Goal: Transaction & Acquisition: Subscribe to service/newsletter

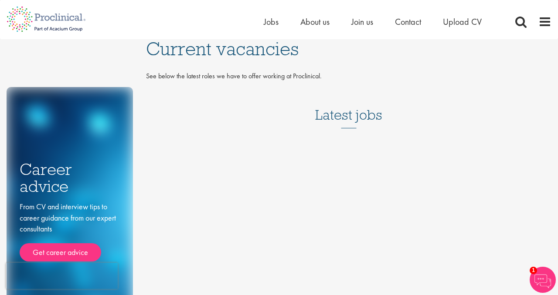
drag, startPoint x: 361, startPoint y: 116, endPoint x: 357, endPoint y: 119, distance: 4.6
click at [360, 119] on h3 "Latest jobs" at bounding box center [348, 107] width 67 height 43
click at [273, 20] on span "Jobs" at bounding box center [271, 21] width 15 height 11
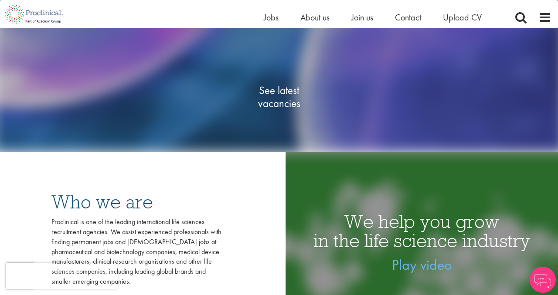
scroll to position [135, 0]
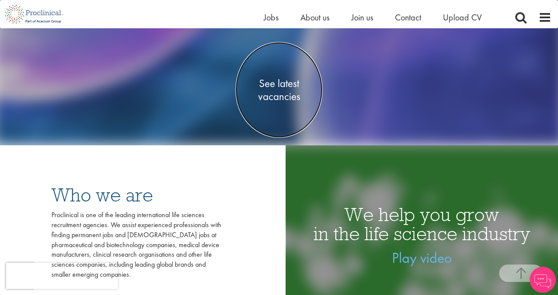
click at [272, 84] on span "See latest vacancies" at bounding box center [278, 90] width 87 height 26
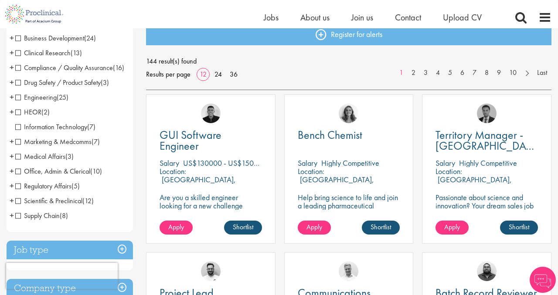
click at [56, 176] on span "Office, Admin & Clerical" at bounding box center [52, 171] width 75 height 9
click at [15, 176] on span "Office, Admin & Clerical" at bounding box center [52, 171] width 75 height 9
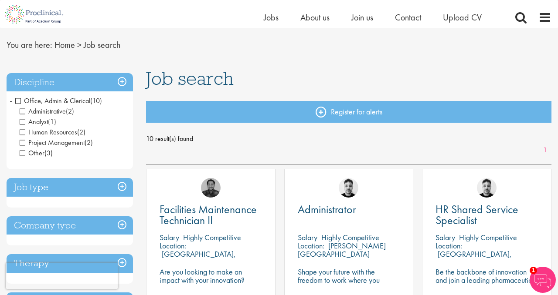
scroll to position [28, 0]
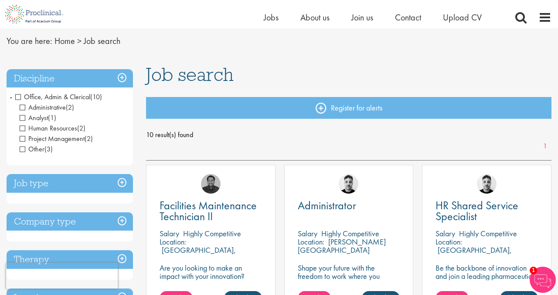
click at [18, 96] on span "Office, Admin & Clerical" at bounding box center [52, 96] width 75 height 9
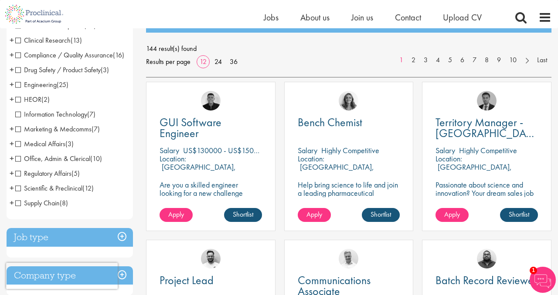
scroll to position [47, 0]
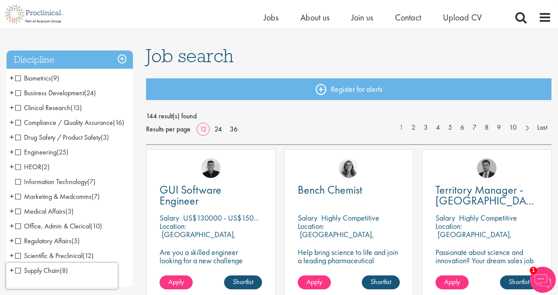
click at [64, 55] on h3 "Discipline" at bounding box center [70, 60] width 126 height 19
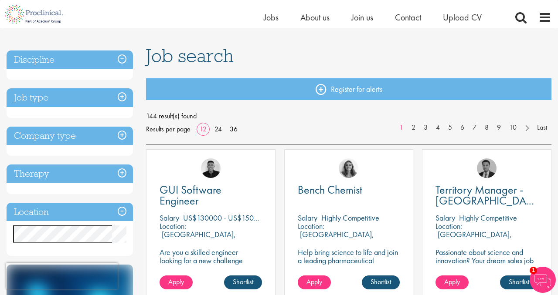
click at [66, 134] on h3 "Company type" at bounding box center [70, 136] width 126 height 19
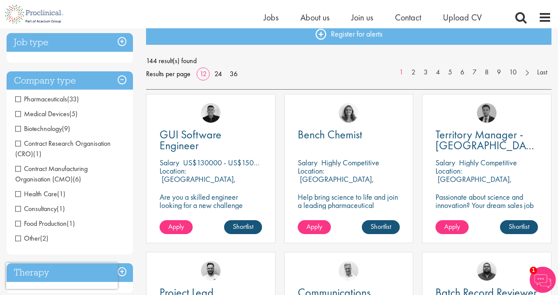
scroll to position [103, 0]
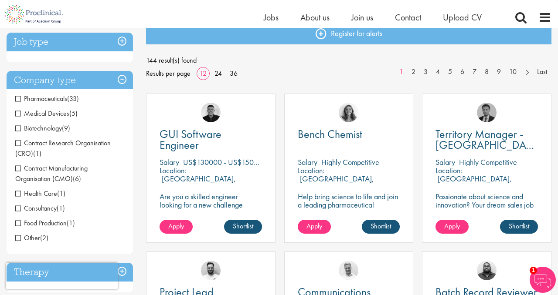
click at [45, 99] on span "Pharmaceuticals" at bounding box center [41, 98] width 52 height 9
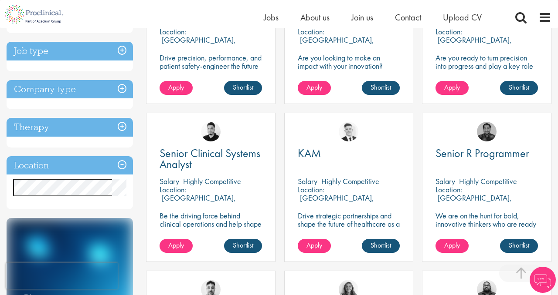
click at [47, 51] on h3 "Job type" at bounding box center [70, 51] width 126 height 19
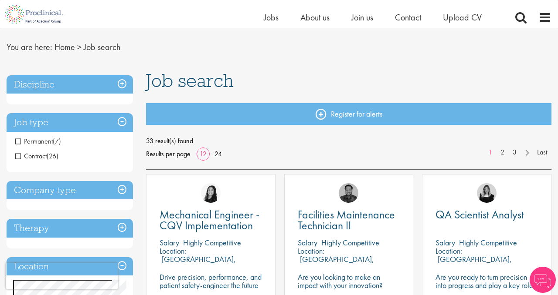
scroll to position [22, 0]
click at [51, 128] on h3 "Job type" at bounding box center [70, 122] width 126 height 19
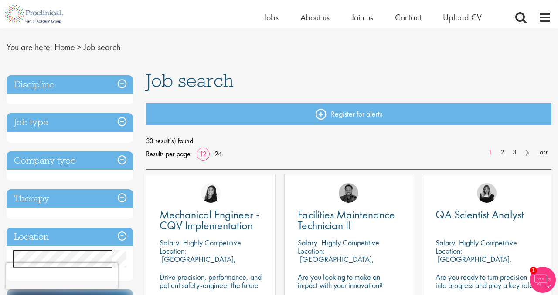
click at [33, 82] on h3 "Discipline" at bounding box center [70, 84] width 126 height 19
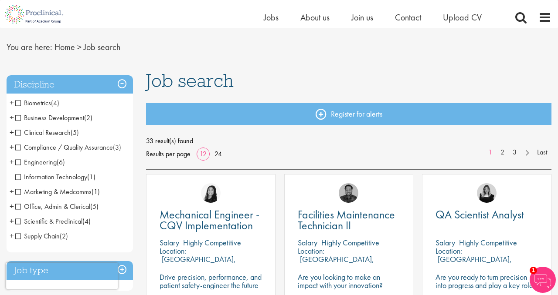
click at [33, 82] on h3 "Discipline" at bounding box center [70, 84] width 126 height 19
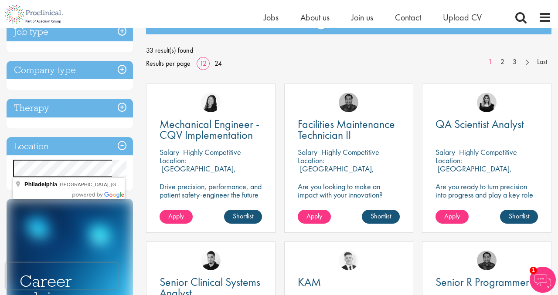
scroll to position [114, 0]
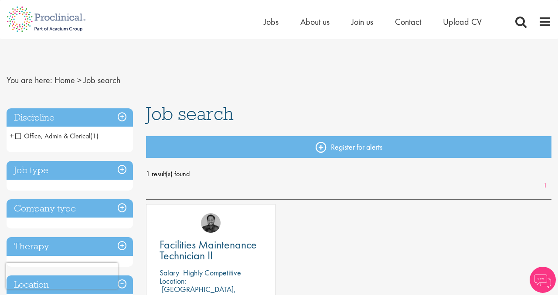
click at [70, 122] on h3 "Discipline" at bounding box center [70, 117] width 126 height 19
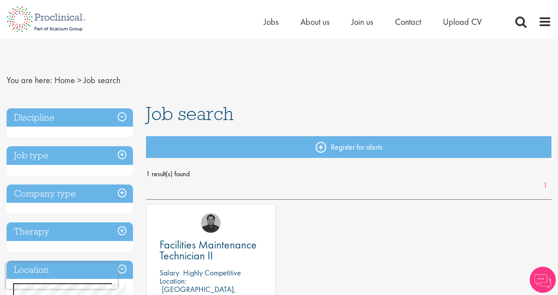
click at [54, 152] on h3 "Job type" at bounding box center [70, 155] width 126 height 19
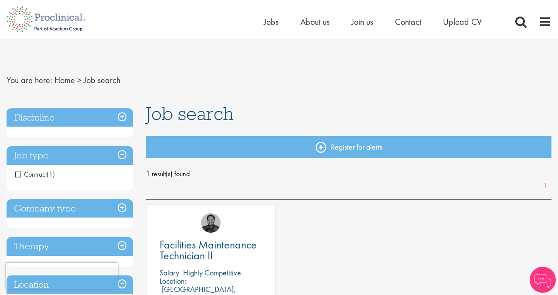
click at [54, 151] on h3 "Job type" at bounding box center [70, 155] width 126 height 19
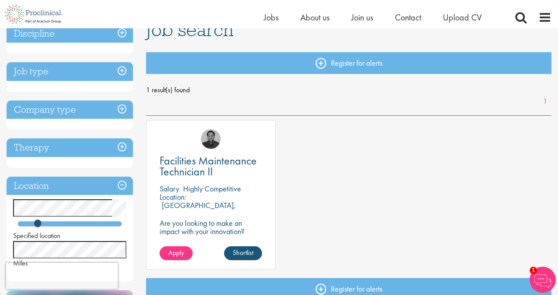
scroll to position [1, 0]
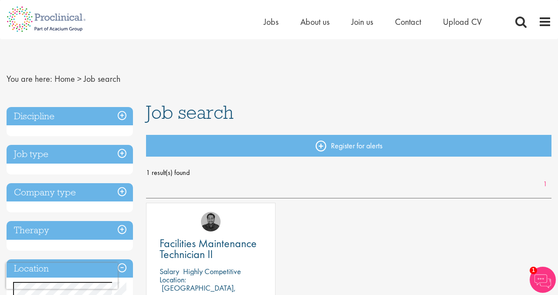
click at [40, 80] on span "You are here:" at bounding box center [30, 78] width 46 height 11
click at [68, 78] on link "Home" at bounding box center [64, 78] width 20 height 11
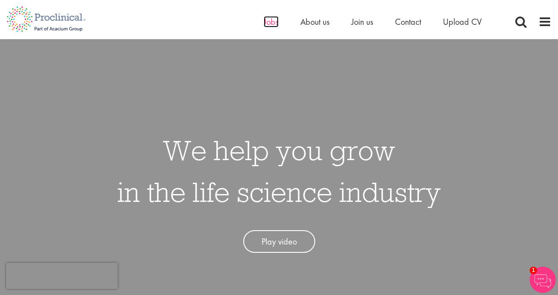
click at [266, 20] on span "Jobs" at bounding box center [271, 21] width 15 height 11
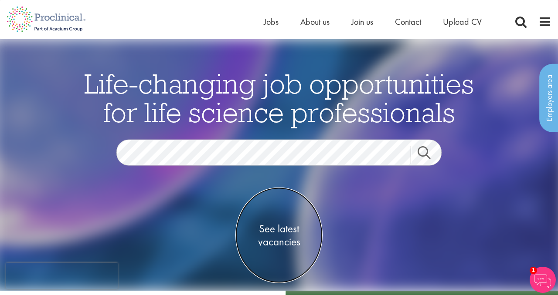
click at [268, 227] on span "See latest vacancies" at bounding box center [278, 235] width 87 height 26
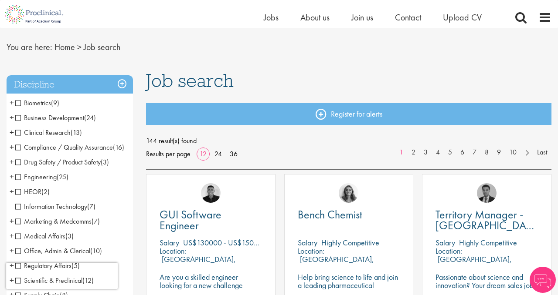
click at [56, 75] on h3 "Discipline" at bounding box center [70, 84] width 126 height 19
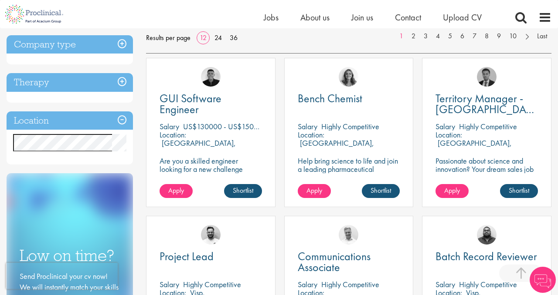
scroll to position [140, 0]
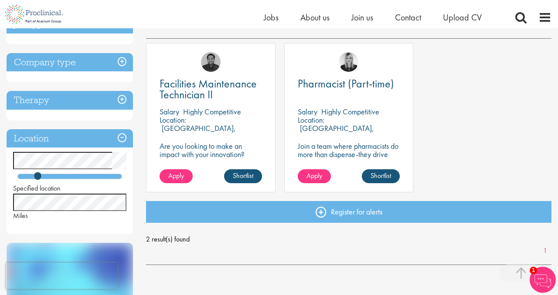
scroll to position [150, 0]
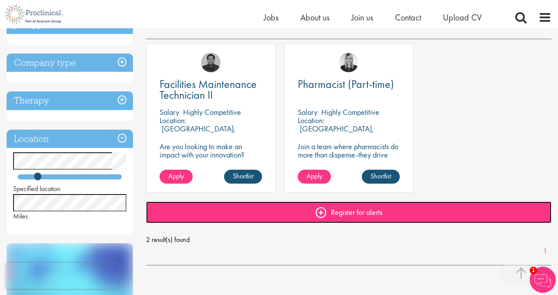
click at [332, 207] on link "Register for alerts" at bounding box center [348, 213] width 405 height 22
